Goal: Task Accomplishment & Management: Use online tool/utility

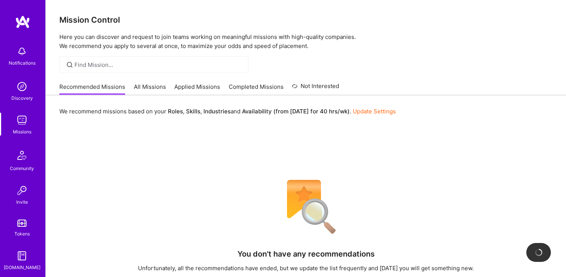
scroll to position [61, 0]
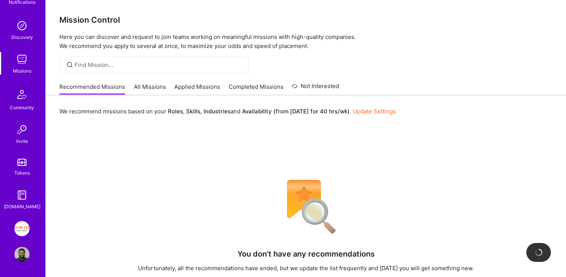
click at [16, 233] on img at bounding box center [21, 228] width 15 height 15
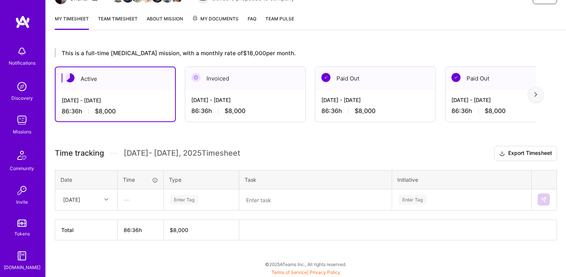
scroll to position [91, 0]
click at [83, 194] on div "[DATE]" at bounding box center [80, 200] width 42 height 12
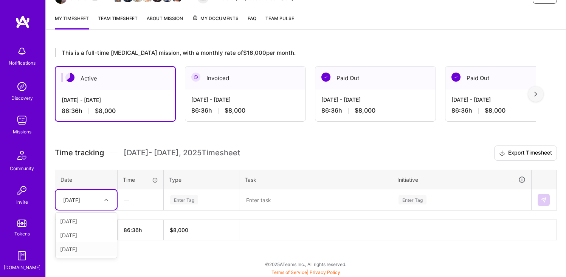
click at [90, 247] on div "[DATE]" at bounding box center [86, 249] width 61 height 14
click at [193, 203] on div "Enter Tag" at bounding box center [184, 200] width 28 height 12
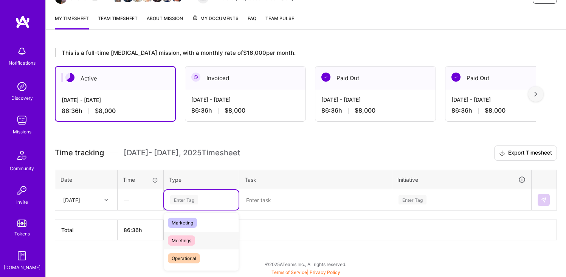
scroll to position [54, 0]
click at [199, 221] on span "Engineering" at bounding box center [184, 224] width 33 height 10
click at [269, 198] on textarea at bounding box center [315, 200] width 151 height 20
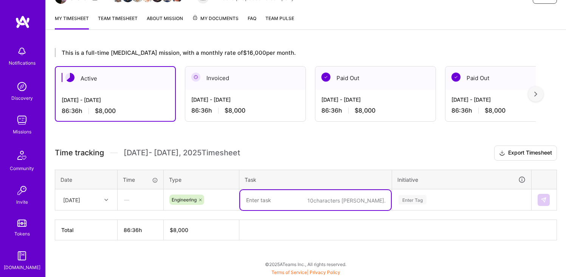
click at [230, 87] on div "Invoiced" at bounding box center [245, 78] width 120 height 23
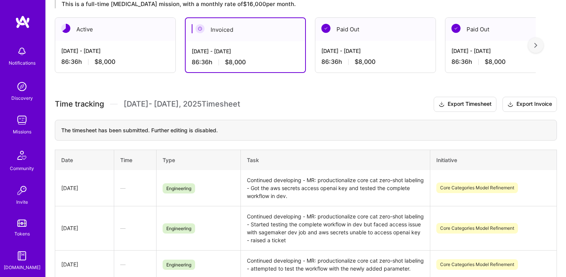
scroll to position [202, 0]
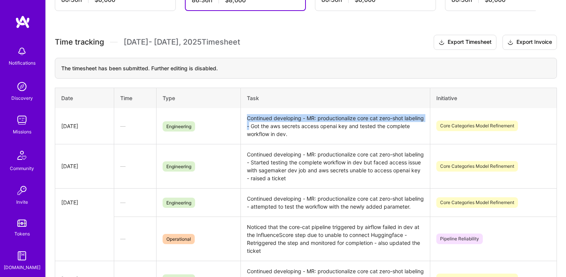
drag, startPoint x: 246, startPoint y: 118, endPoint x: 269, endPoint y: 125, distance: 24.5
click at [269, 125] on td "Continued developing - MR: productionalize core cat zero-shot labeling - Got th…" at bounding box center [335, 126] width 190 height 36
copy td "Continued developing - MR: productionalize core cat zero-shot labeling -"
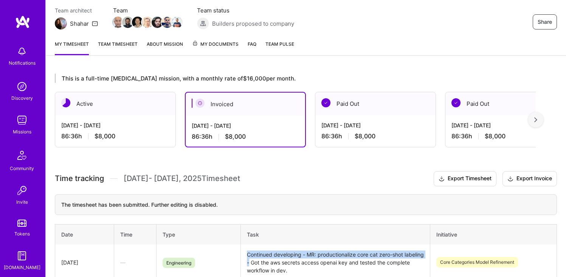
scroll to position [20, 0]
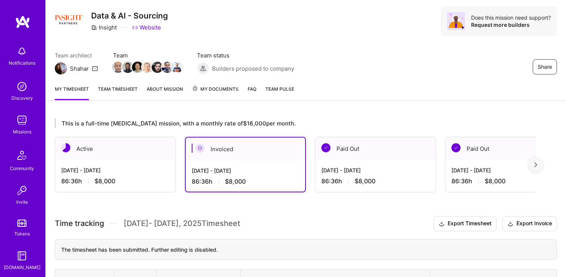
click at [137, 168] on div "[DATE] - [DATE]" at bounding box center [115, 170] width 108 height 8
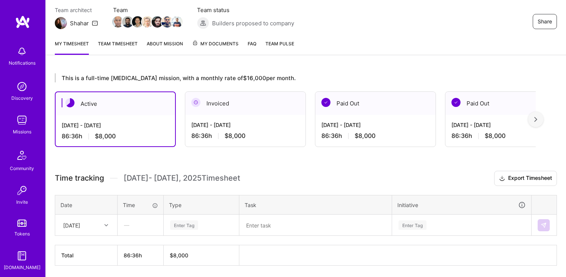
scroll to position [91, 0]
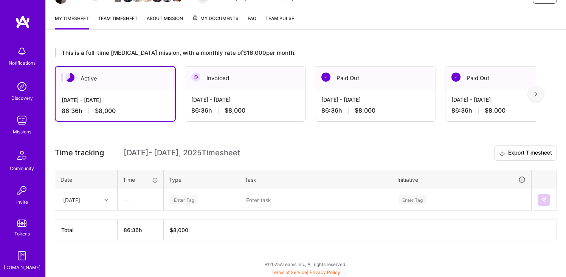
click at [265, 186] on th "Task" at bounding box center [315, 180] width 153 height 20
click at [265, 192] on textarea at bounding box center [315, 200] width 151 height 20
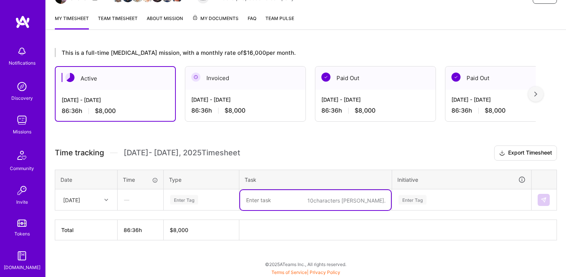
paste textarea "Continued developing - MR: productionalize core cat zero-shot labeling -"
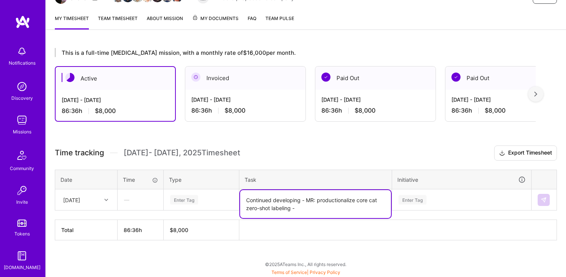
click at [265, 201] on textarea "Continued developing - MR: productionalize core cat zero-shot labeling -" at bounding box center [315, 204] width 151 height 28
click at [320, 211] on textarea "Completed developing - MR: productionalize core cat zero-shot labeling -" at bounding box center [315, 204] width 151 height 28
type textarea "Completed developing - MR: productionalize core cat zero-shot labeling - submit…"
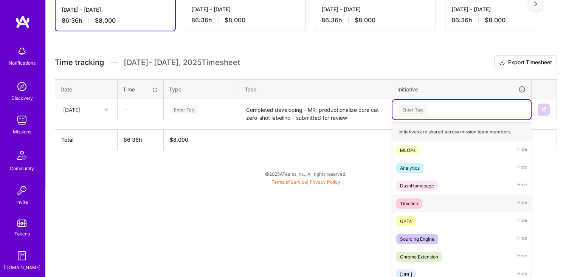
click at [432, 119] on div "option Timeline focused, 4 of 48. 48 results available. Use Up and Down to choo…" at bounding box center [461, 110] width 138 height 20
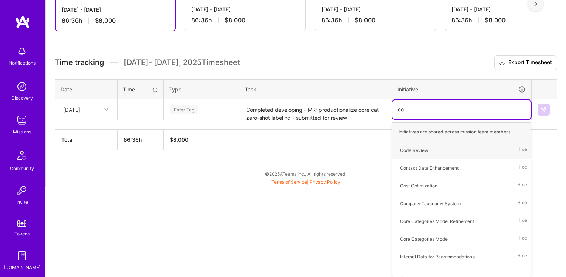
scroll to position [106, 0]
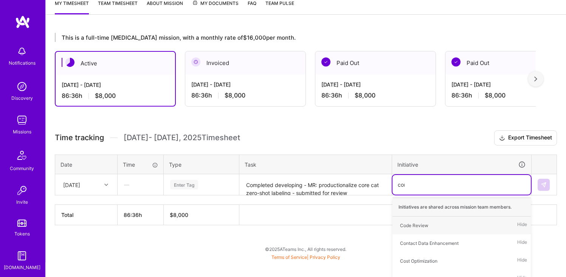
type input "core"
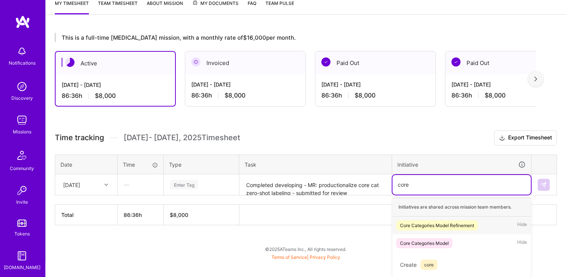
click at [457, 227] on div "Core Categories Model Refinement" at bounding box center [437, 225] width 74 height 8
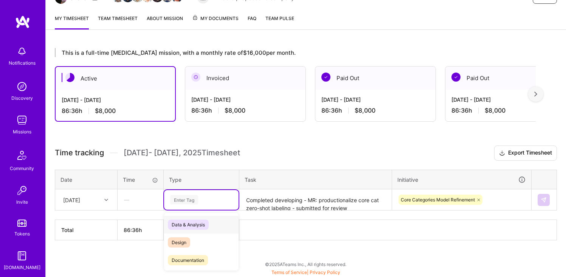
click at [221, 205] on div "Enter Tag" at bounding box center [201, 200] width 74 height 20
type input "eng"
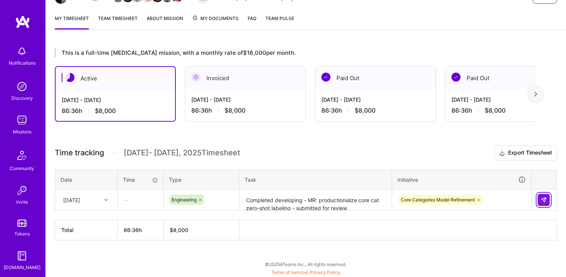
click at [544, 204] on button at bounding box center [543, 200] width 12 height 12
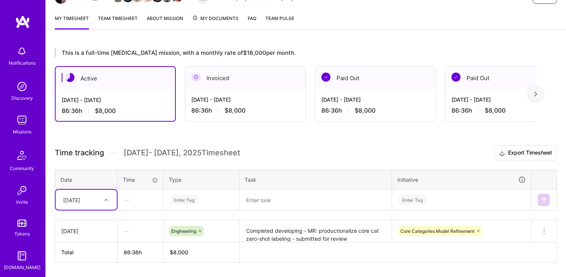
click at [211, 197] on div "Enter Tag" at bounding box center [201, 200] width 74 height 20
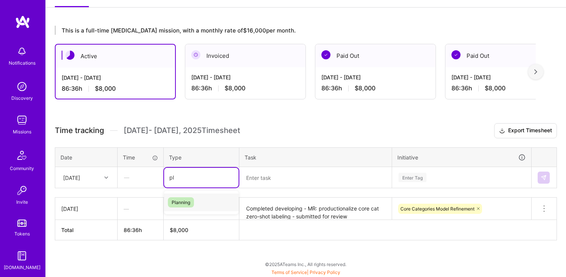
type input "pl"
type input "plan"
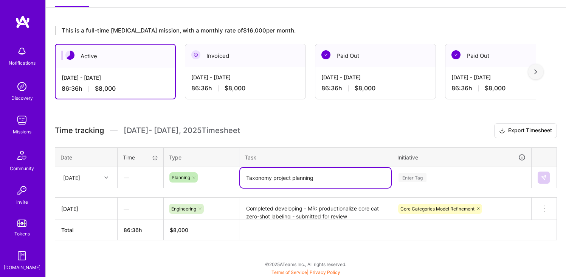
click at [304, 178] on textarea "Taxonomy project planning" at bounding box center [315, 178] width 151 height 20
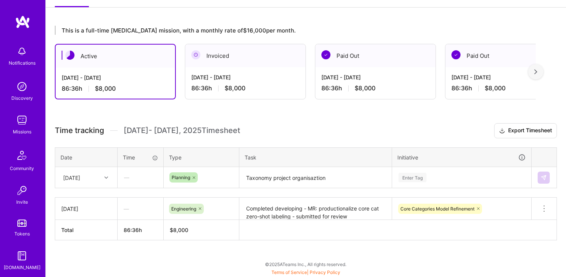
click at [347, 120] on div "This is a full-time [MEDICAL_DATA] mission, with a monthly rate of $16,000 per …" at bounding box center [306, 147] width 520 height 261
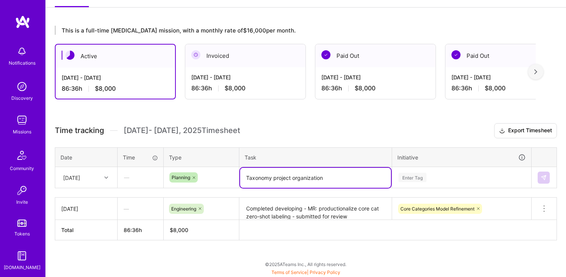
type textarea "Taxonomy project organization"
click at [425, 175] on div "Enter Tag" at bounding box center [461, 178] width 138 height 20
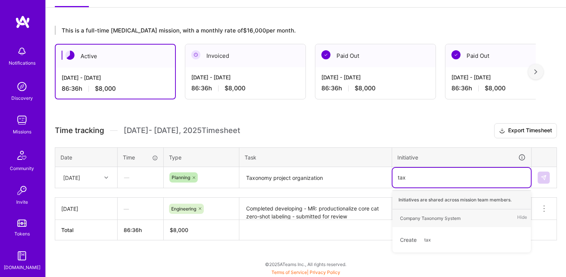
type input "taxo"
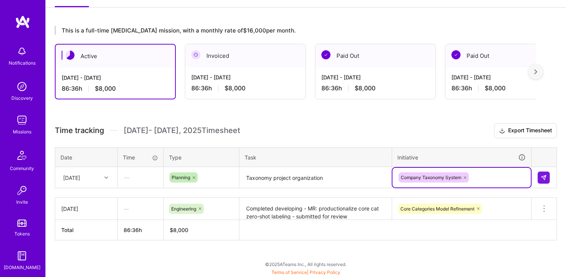
click at [79, 176] on div "[DATE]" at bounding box center [71, 177] width 17 height 8
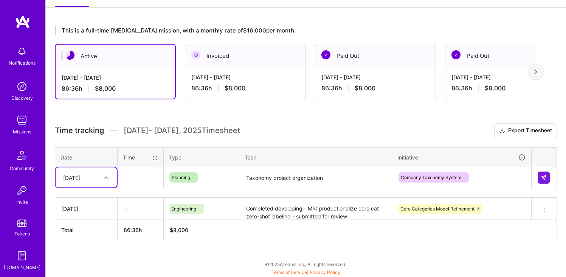
click at [79, 176] on div "[DATE]" at bounding box center [71, 177] width 17 height 8
click at [549, 176] on button at bounding box center [543, 178] width 12 height 12
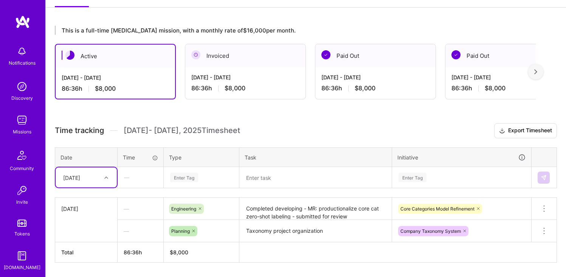
click at [277, 200] on textarea "Completed developing - MR: productionalize core cat zero-shot labeling - submit…" at bounding box center [315, 208] width 151 height 21
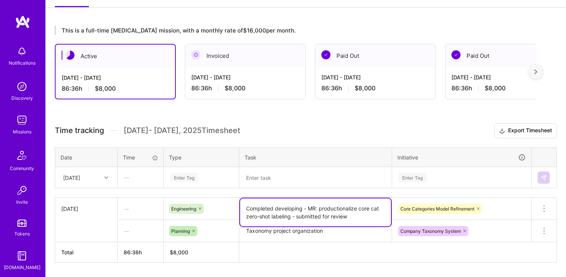
click at [277, 200] on textarea "Completed developing - MR: productionalize core cat zero-shot labeling - submit…" at bounding box center [315, 212] width 151 height 28
click at [544, 205] on icon at bounding box center [543, 208] width 9 height 9
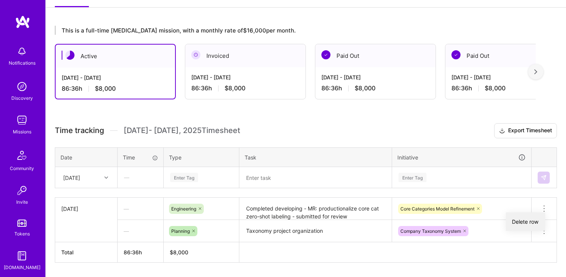
click at [523, 216] on button "Delete row" at bounding box center [525, 221] width 39 height 19
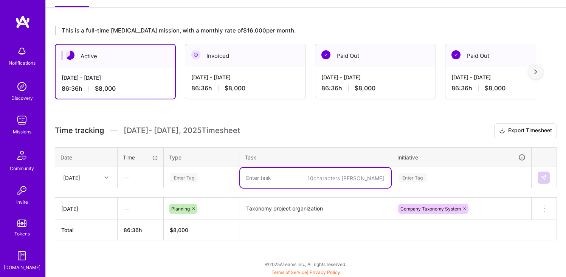
click at [334, 180] on textarea at bounding box center [315, 178] width 151 height 20
paste textarea "Completed developing - MR: productionalize core cat zero-shot labeling - submit…"
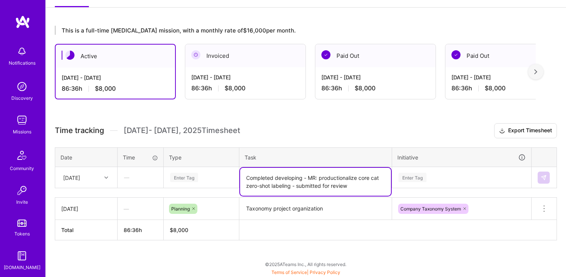
type textarea "Completed developing - MR: productionalize core cat zero-shot labeling - submit…"
click at [190, 179] on div "Enter Tag" at bounding box center [184, 178] width 28 height 12
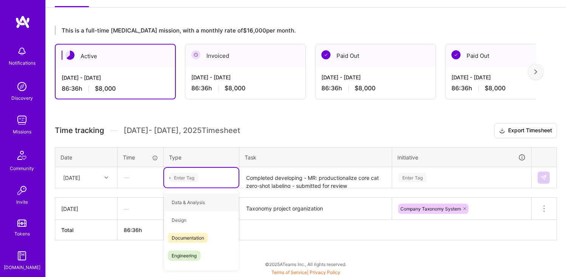
type input "en"
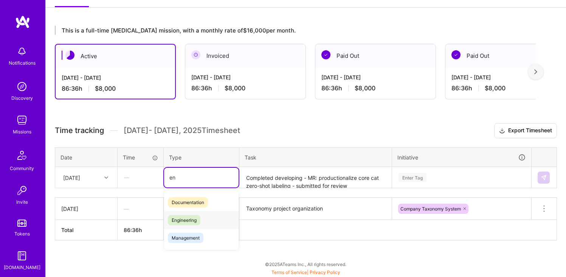
click at [197, 218] on span "Engineering" at bounding box center [184, 220] width 33 height 10
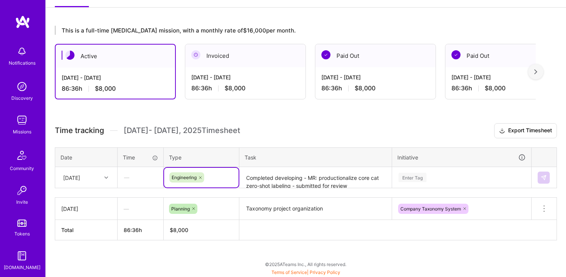
scroll to position [181, 0]
click at [440, 181] on div "Enter Tag" at bounding box center [461, 177] width 138 height 20
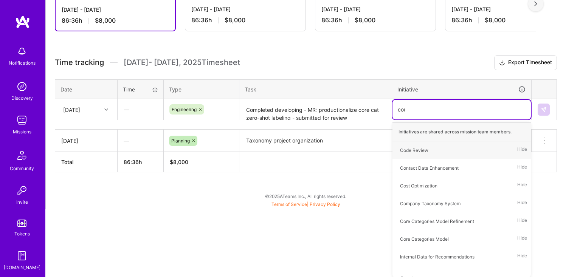
scroll to position [113, 0]
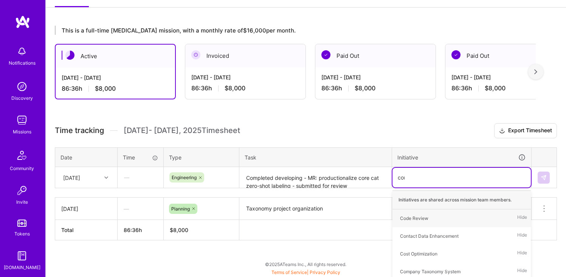
type input "core"
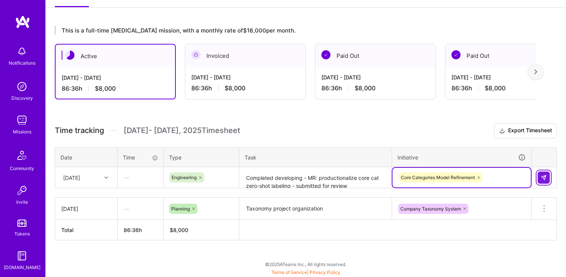
click at [546, 173] on button at bounding box center [543, 178] width 12 height 12
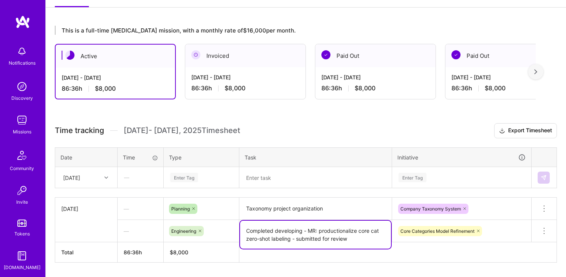
click at [314, 237] on textarea "Completed developing - MR: productionalize core cat zero-shot labeling - submit…" at bounding box center [315, 235] width 151 height 28
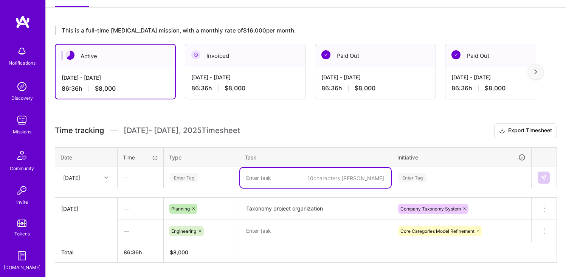
click at [299, 181] on textarea at bounding box center [315, 178] width 151 height 20
paste textarea "Completed developing - MR: productionalize core cat zero-shot labeling - submit…"
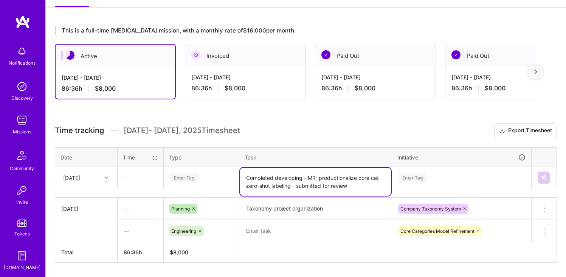
type textarea "Completed developing - MR: productionalize core cat zero-shot labeling - submit…"
click at [543, 233] on icon at bounding box center [543, 230] width 9 height 9
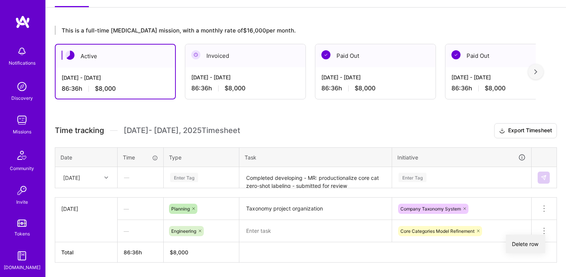
click at [521, 244] on button "Delete row" at bounding box center [525, 244] width 39 height 19
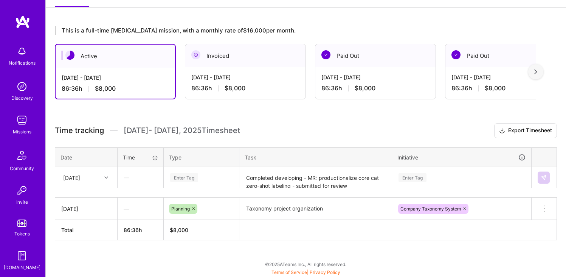
click at [101, 176] on div at bounding box center [107, 178] width 12 height 10
click at [93, 227] on div "[DATE]" at bounding box center [86, 227] width 61 height 14
click at [195, 175] on div "Enter Tag" at bounding box center [184, 178] width 28 height 12
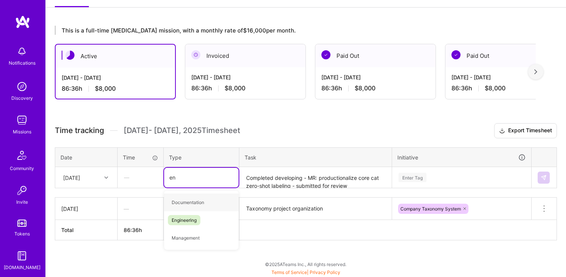
type input "eng"
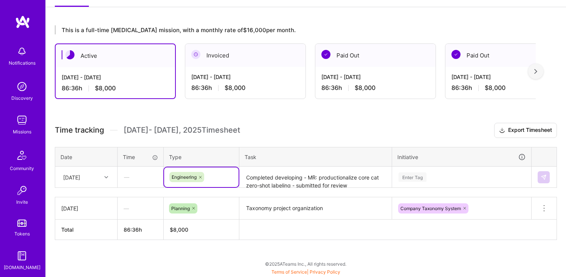
click at [410, 172] on div "Enter Tag" at bounding box center [461, 177] width 138 height 20
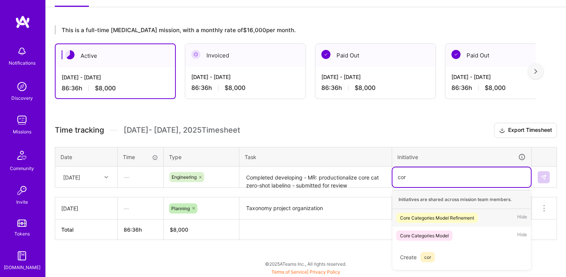
scroll to position [113, 0]
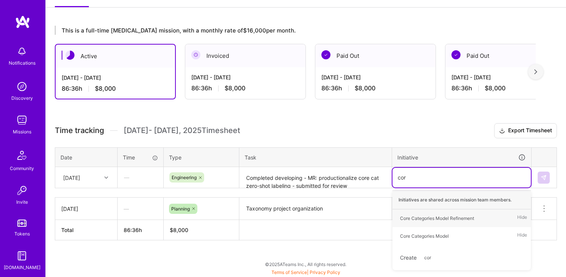
type input "core"
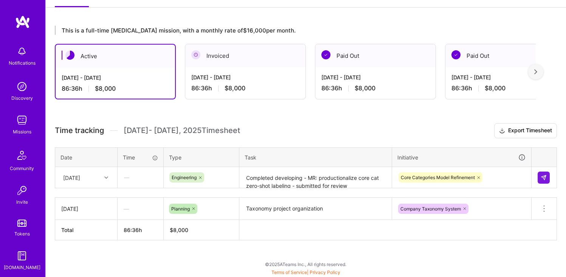
click at [551, 179] on td at bounding box center [543, 177] width 25 height 21
click at [548, 179] on button at bounding box center [543, 178] width 12 height 12
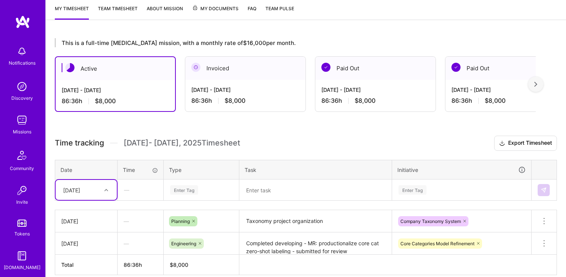
scroll to position [123, 0]
